Goal: Communication & Community: Participate in discussion

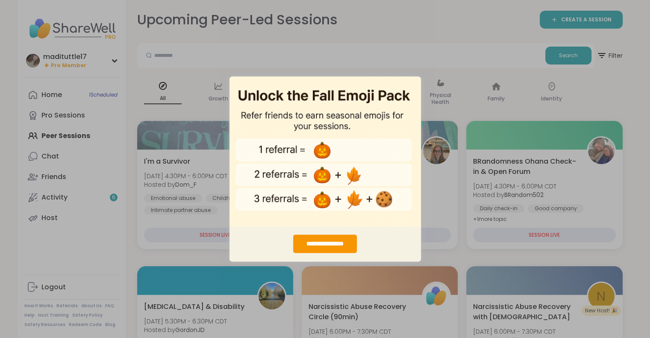
click at [207, 76] on div "**********" at bounding box center [325, 169] width 650 height 338
click at [493, 86] on div "**********" at bounding box center [325, 169] width 650 height 338
click at [455, 70] on div "**********" at bounding box center [325, 169] width 650 height 338
click at [331, 243] on div "**********" at bounding box center [325, 244] width 64 height 18
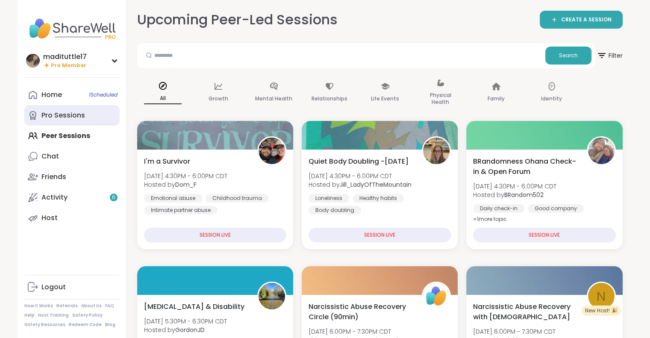
click at [71, 119] on div "Pro Sessions" at bounding box center [63, 115] width 44 height 9
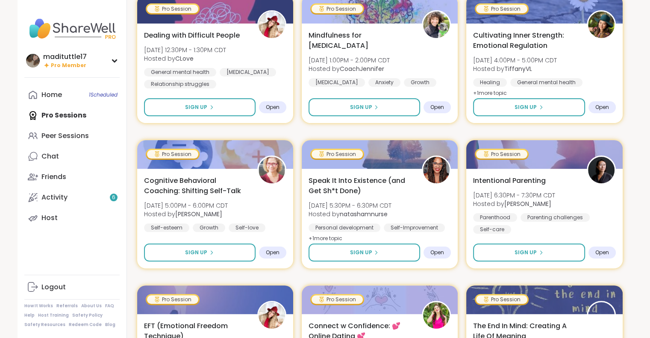
scroll to position [163, 0]
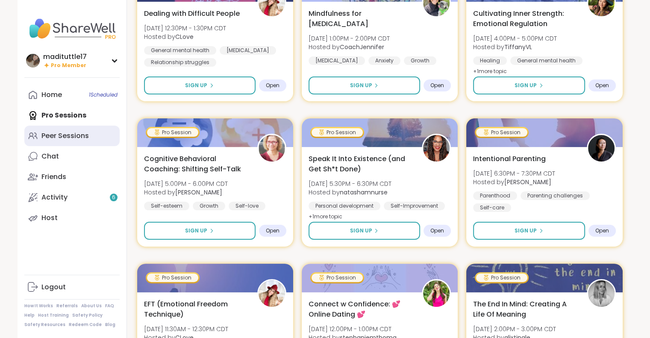
click at [57, 131] on div "Peer Sessions" at bounding box center [64, 135] width 47 height 9
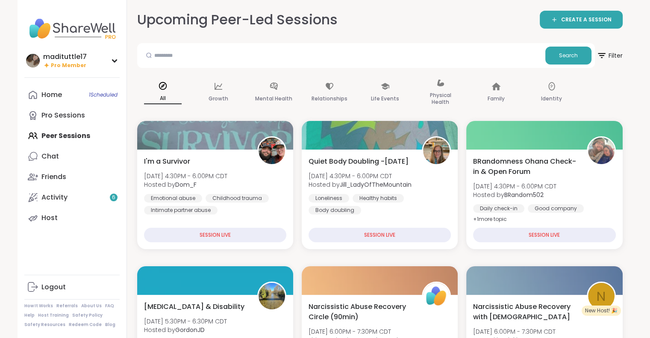
drag, startPoint x: 648, startPoint y: 23, endPoint x: 648, endPoint y: 33, distance: 10.7
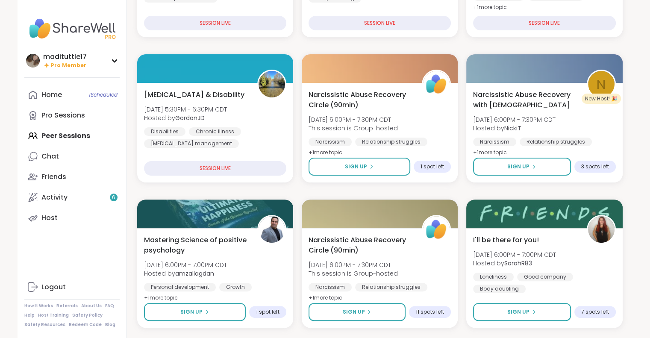
scroll to position [218, 0]
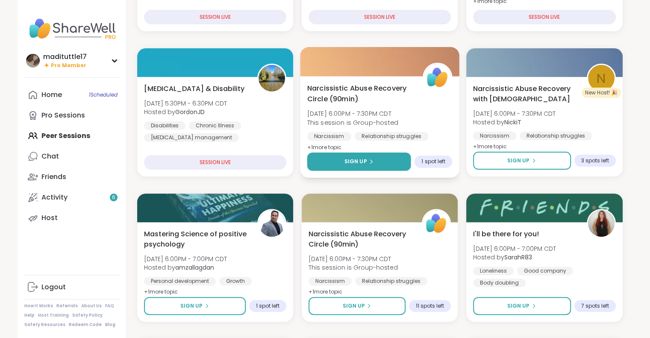
click at [358, 158] on span "Sign Up" at bounding box center [355, 162] width 23 height 8
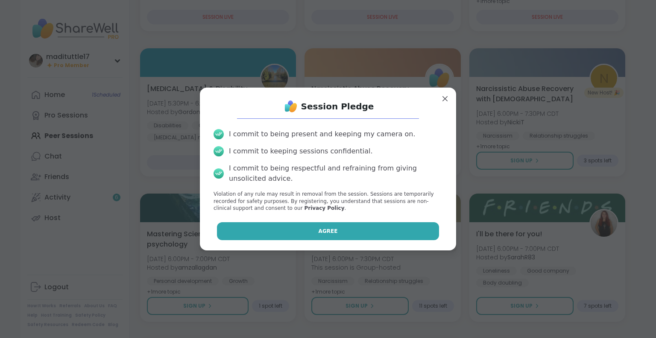
click at [341, 231] on button "Agree" at bounding box center [328, 231] width 223 height 18
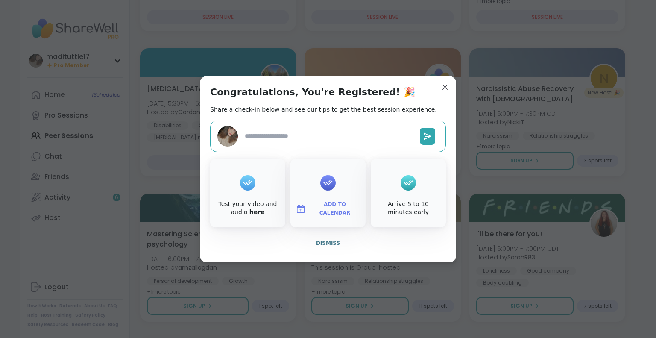
type textarea "*"
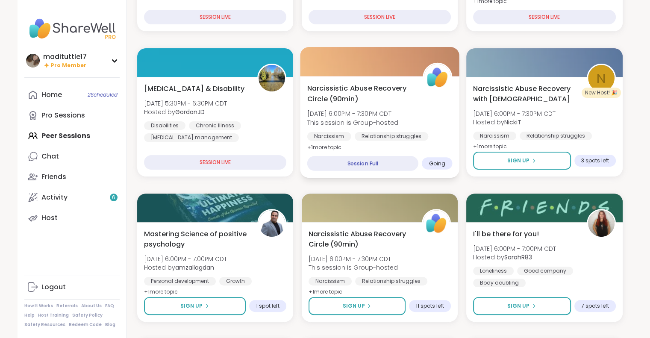
scroll to position [238, 0]
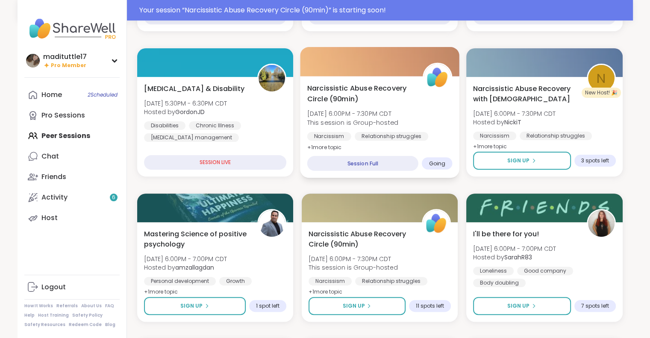
click at [434, 141] on div "Narcissism Relationship struggles Emotional abuse" at bounding box center [379, 142] width 145 height 21
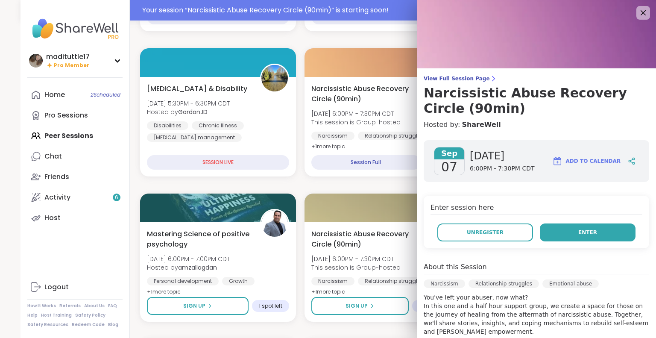
click at [564, 236] on button "Enter" at bounding box center [588, 232] width 96 height 18
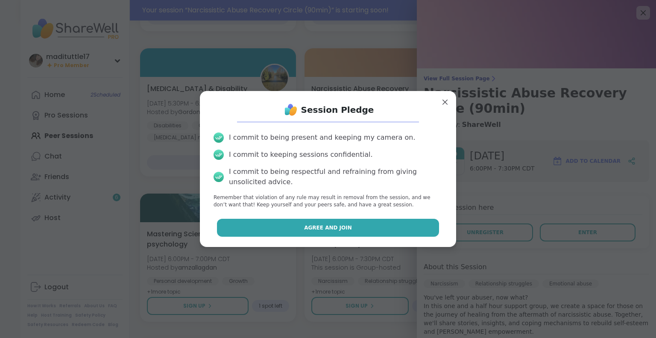
click at [347, 229] on button "Agree and Join" at bounding box center [328, 228] width 223 height 18
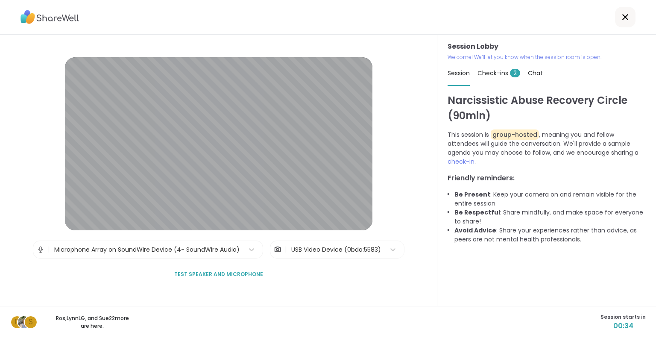
click at [236, 277] on span "Test speaker and microphone" at bounding box center [218, 274] width 89 height 8
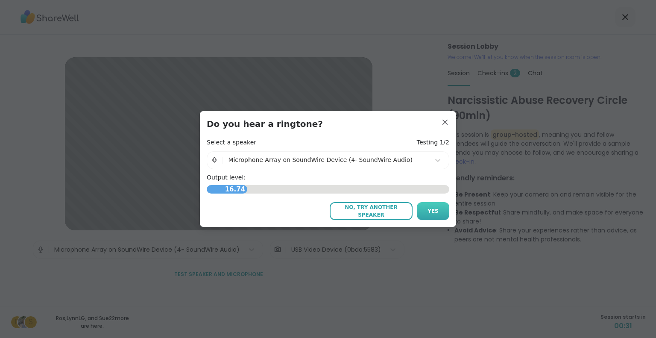
click at [425, 211] on button "Yes" at bounding box center [433, 211] width 32 height 18
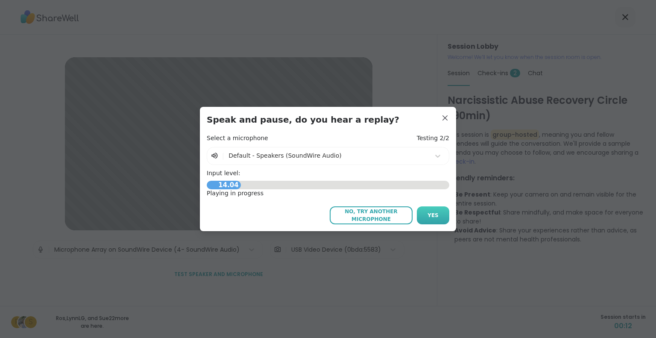
click at [428, 216] on span "Yes" at bounding box center [433, 215] width 11 height 8
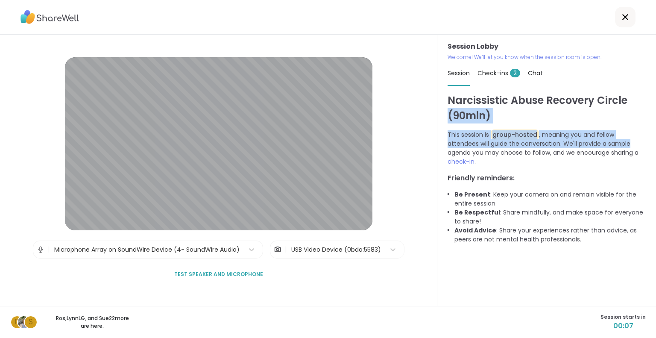
drag, startPoint x: 646, startPoint y: 95, endPoint x: 649, endPoint y: 141, distance: 45.4
click at [649, 141] on html "Session Lobby | Microphone Array on SoundWire Device (4- SoundWire Audio) | USB…" at bounding box center [328, 169] width 656 height 338
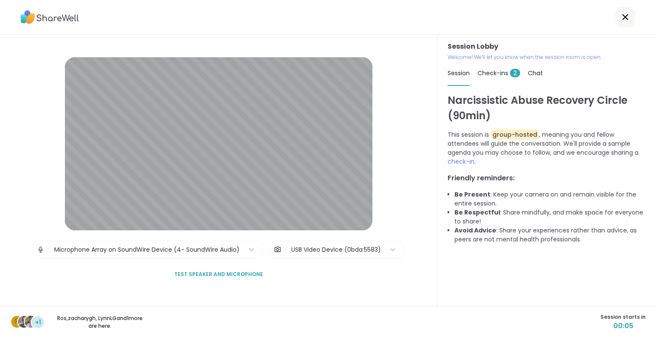
click at [267, 266] on div "Session Lobby | Microphone Array on SoundWire Device (4- SoundWire Audio) | USB…" at bounding box center [219, 170] width 308 height 226
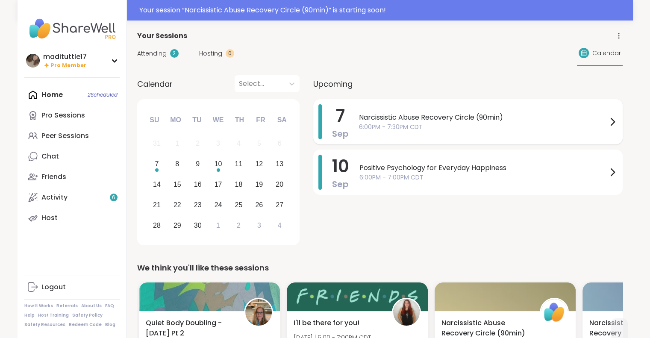
click at [525, 135] on div "Narcissistic Abuse Recovery Circle (90min) 6:00PM - 7:30PM CDT" at bounding box center [488, 121] width 258 height 35
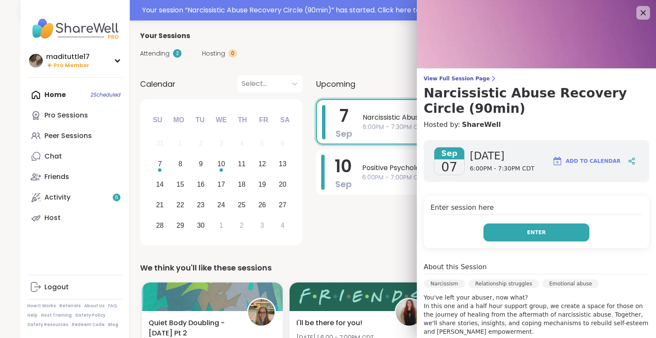
click at [527, 229] on span "Enter" at bounding box center [536, 233] width 19 height 8
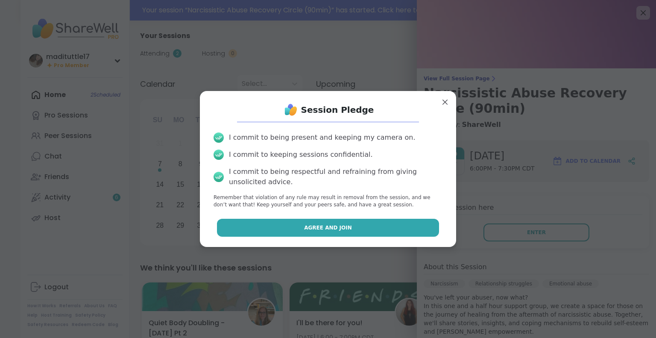
click at [394, 228] on button "Agree and Join" at bounding box center [328, 228] width 223 height 18
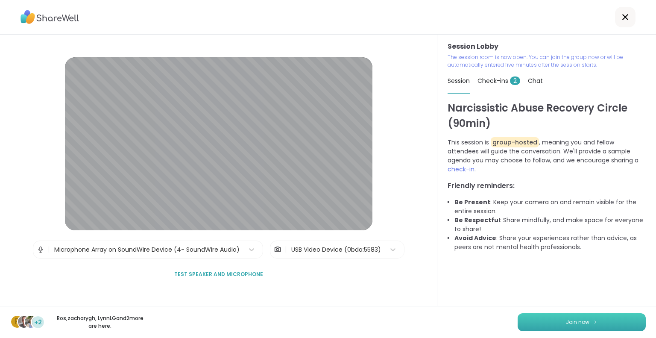
click at [598, 322] on button "Join now" at bounding box center [582, 322] width 128 height 18
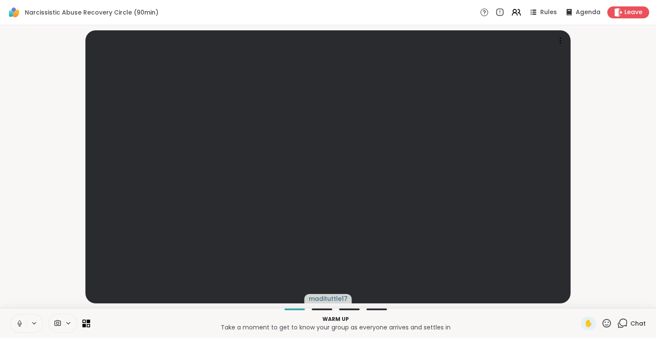
click at [16, 323] on icon at bounding box center [20, 324] width 8 height 8
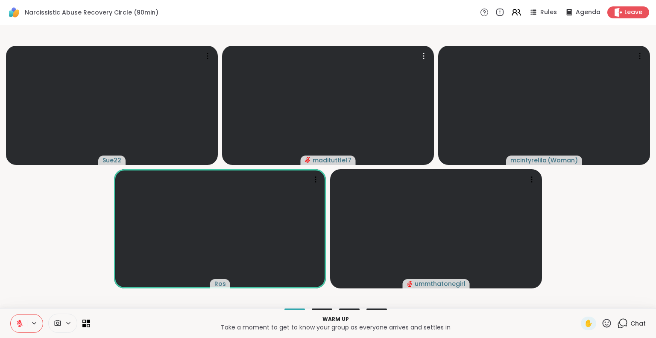
click at [20, 323] on icon at bounding box center [20, 323] width 6 height 6
click at [18, 321] on icon at bounding box center [20, 324] width 8 height 8
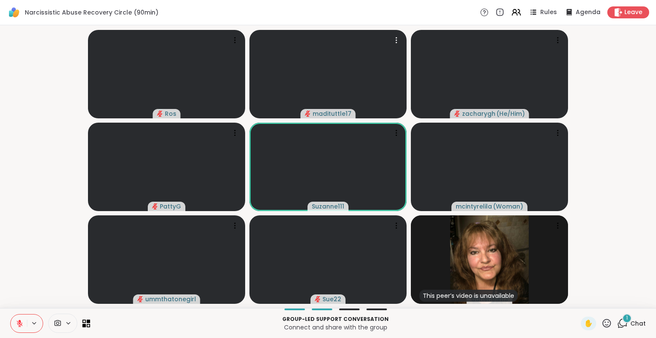
click at [15, 324] on button at bounding box center [19, 323] width 16 height 18
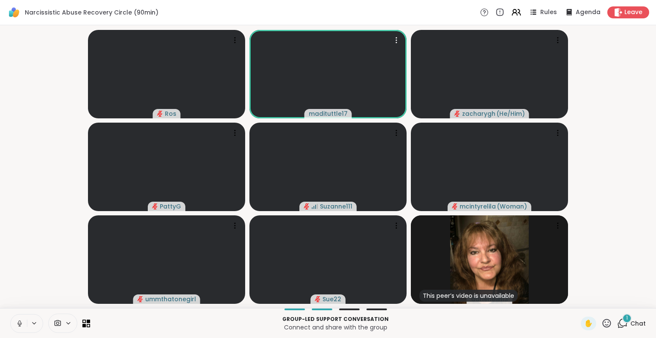
click at [15, 324] on button at bounding box center [19, 323] width 16 height 18
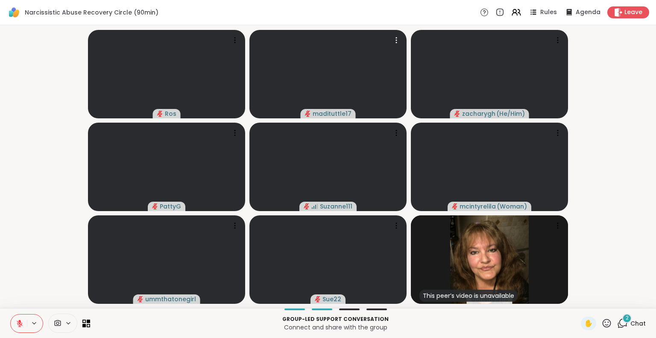
click at [14, 320] on button at bounding box center [19, 323] width 16 height 18
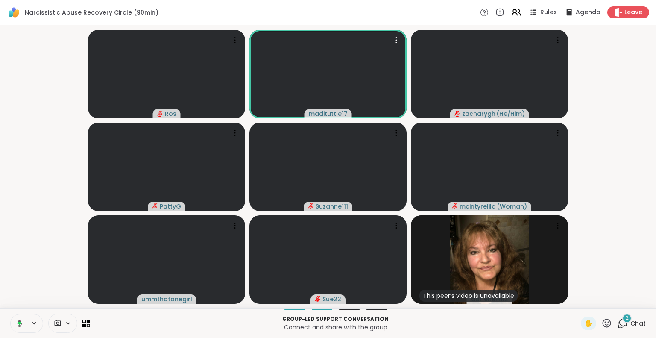
click at [14, 320] on button at bounding box center [18, 323] width 18 height 18
